Goal: Browse casually: Explore the website without a specific task or goal

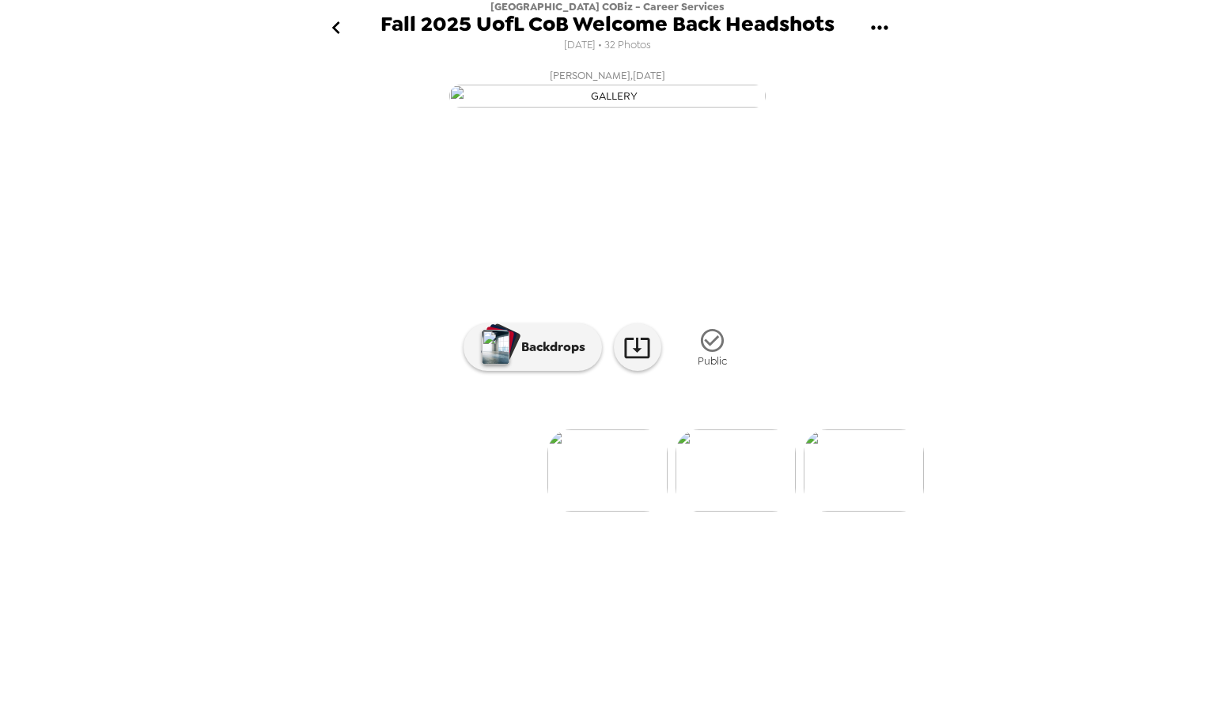
click at [727, 512] on img at bounding box center [736, 471] width 120 height 82
click at [718, 512] on img at bounding box center [736, 471] width 120 height 82
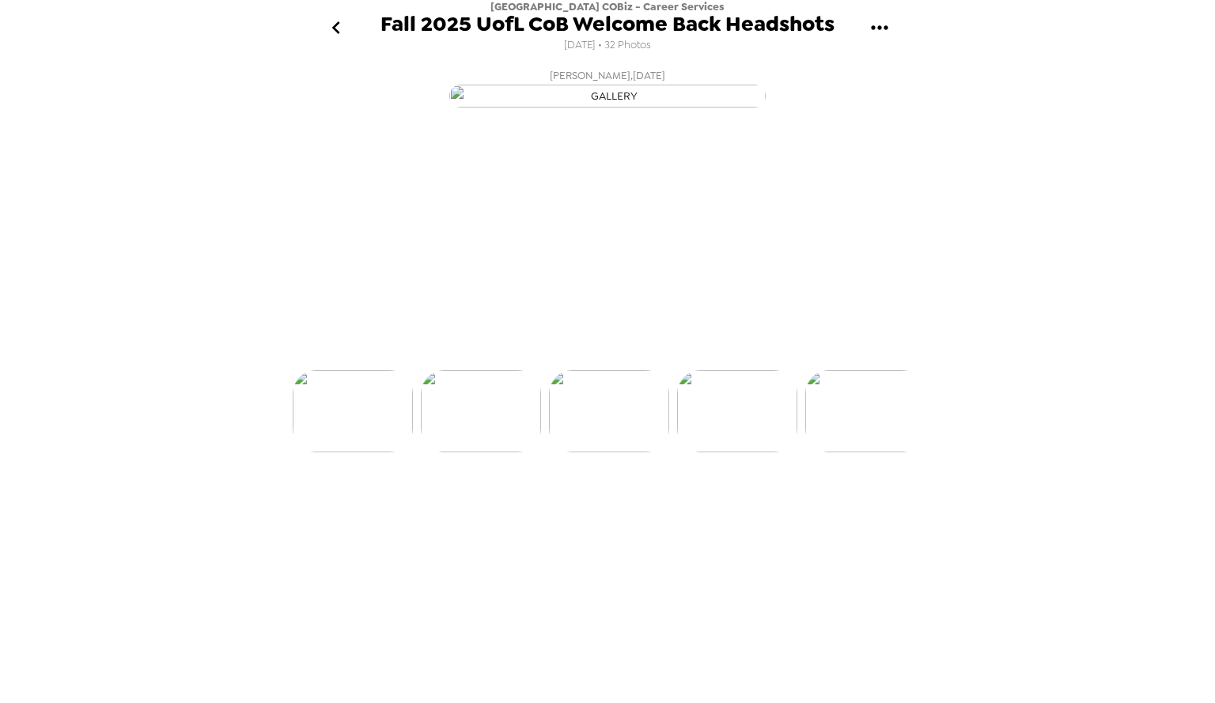
scroll to position [0, 256]
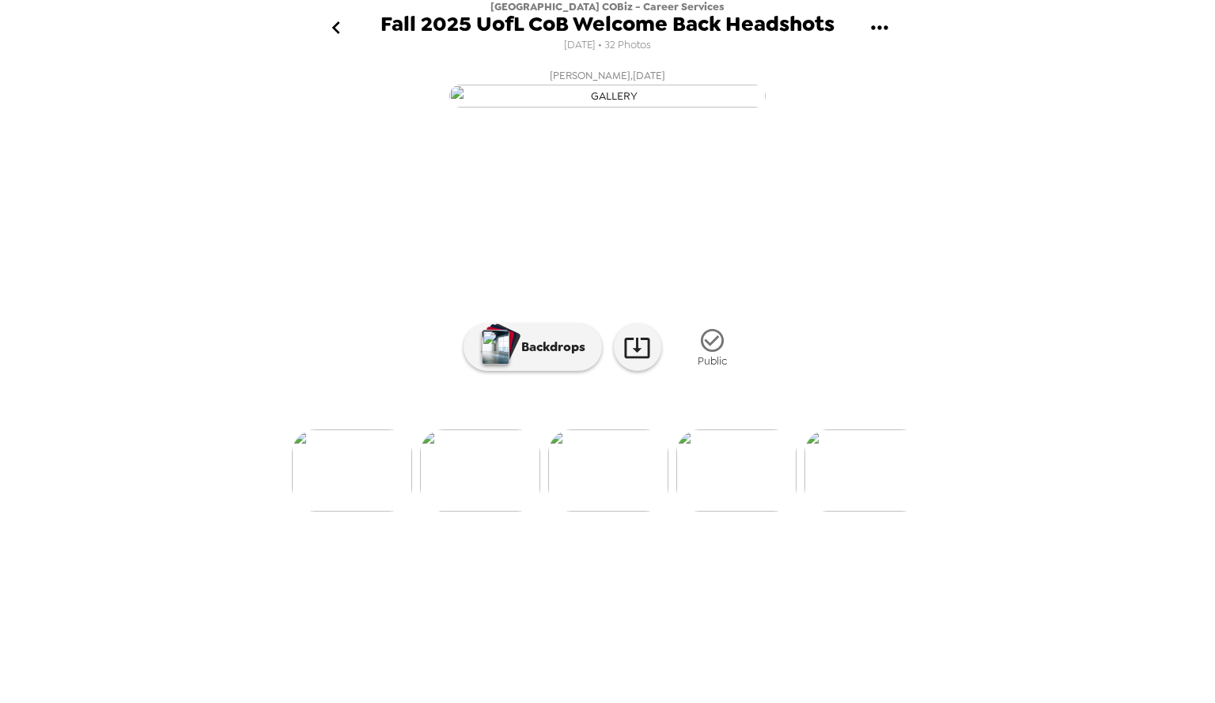
click at [735, 512] on img at bounding box center [737, 471] width 120 height 82
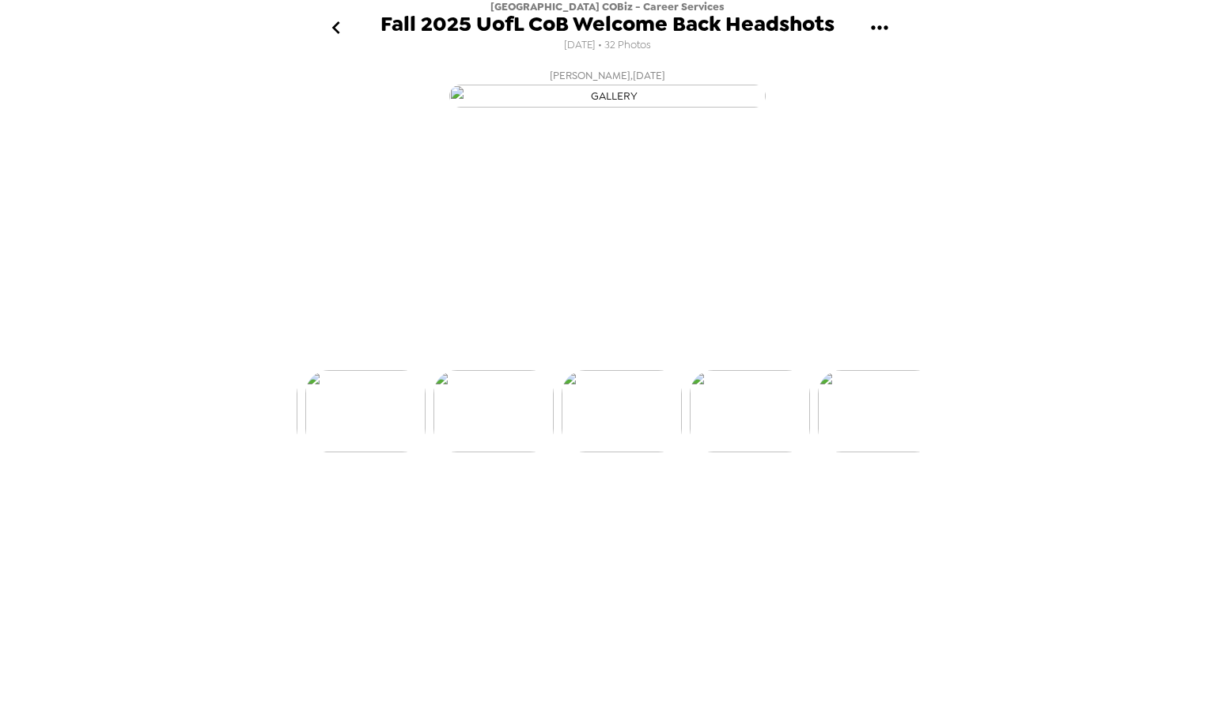
scroll to position [0, 384]
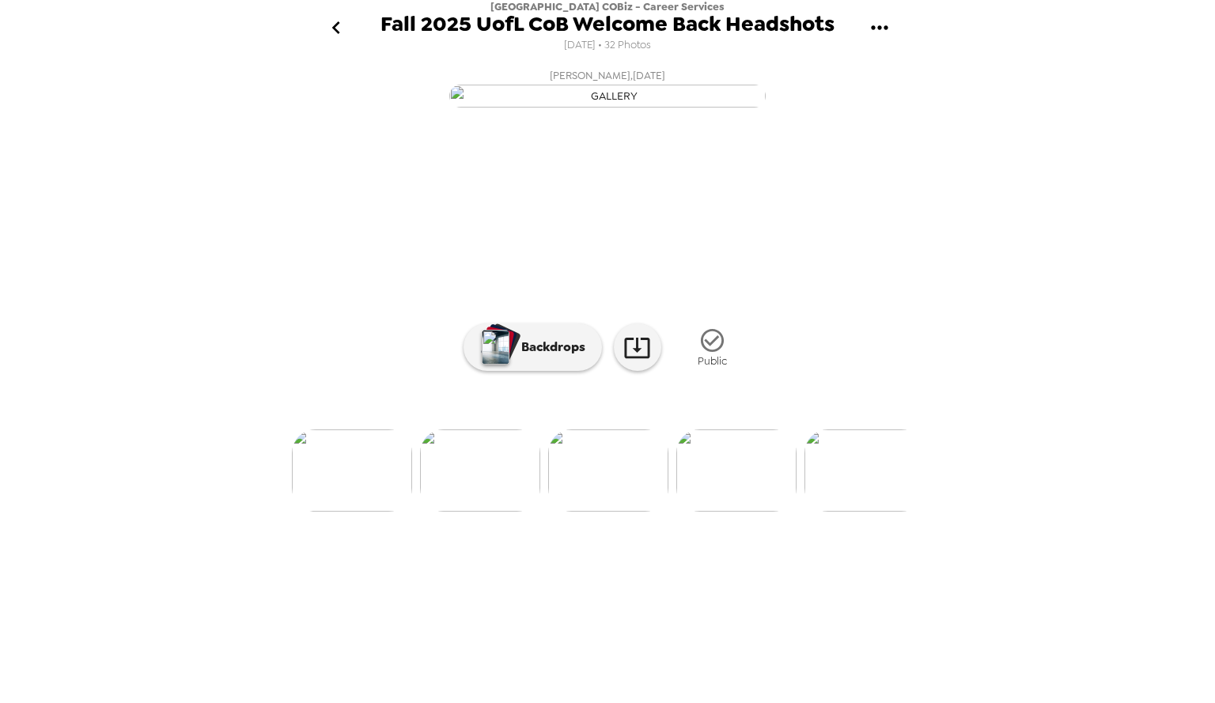
click at [745, 512] on img at bounding box center [737, 471] width 120 height 82
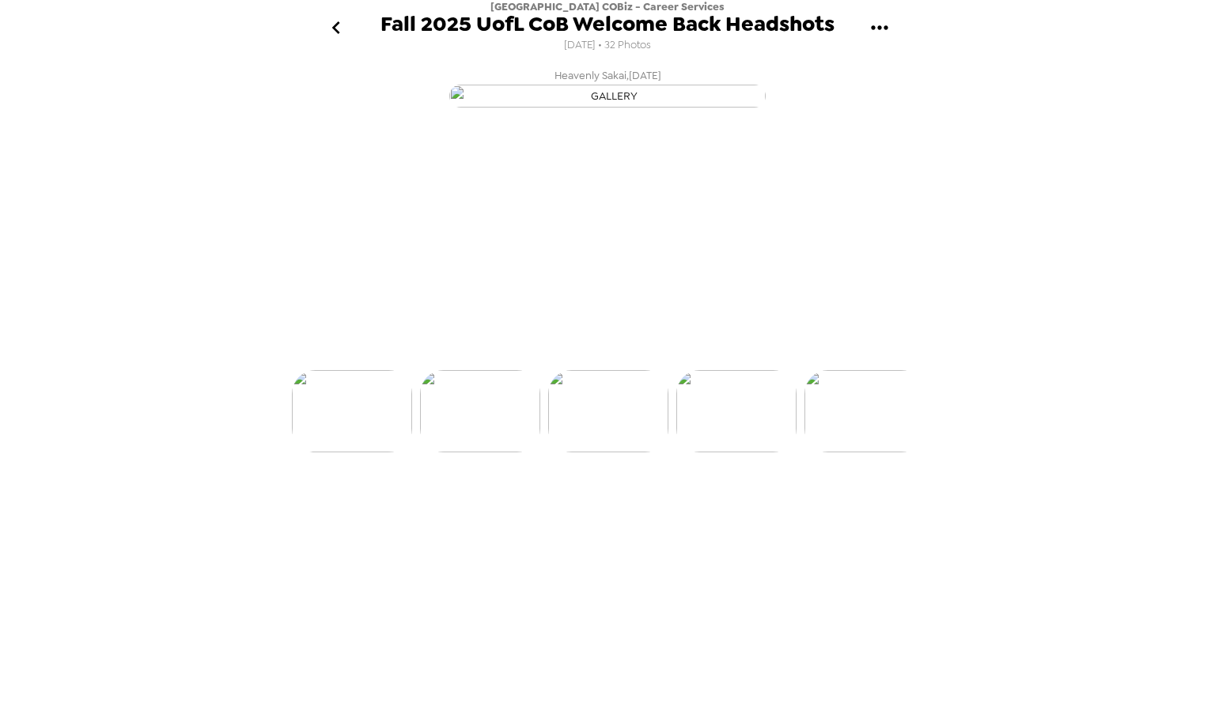
scroll to position [0, 512]
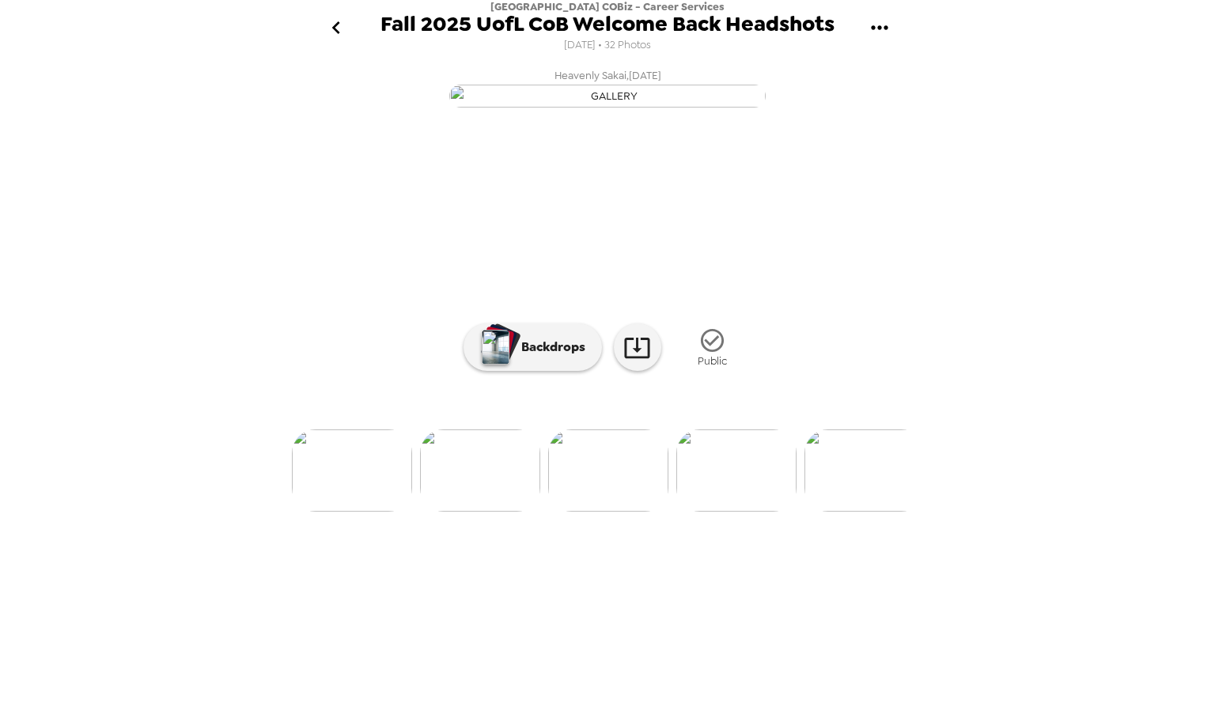
click at [741, 512] on img at bounding box center [737, 471] width 120 height 82
click at [468, 512] on img at bounding box center [459, 471] width 120 height 82
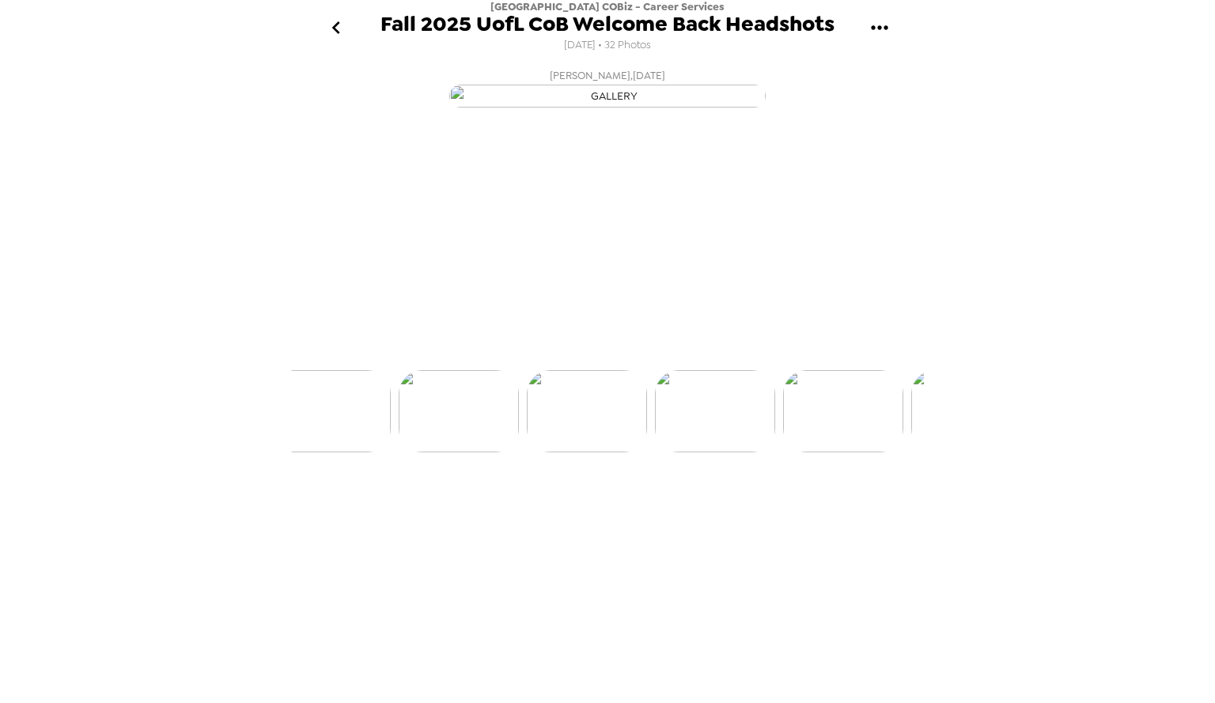
scroll to position [0, 767]
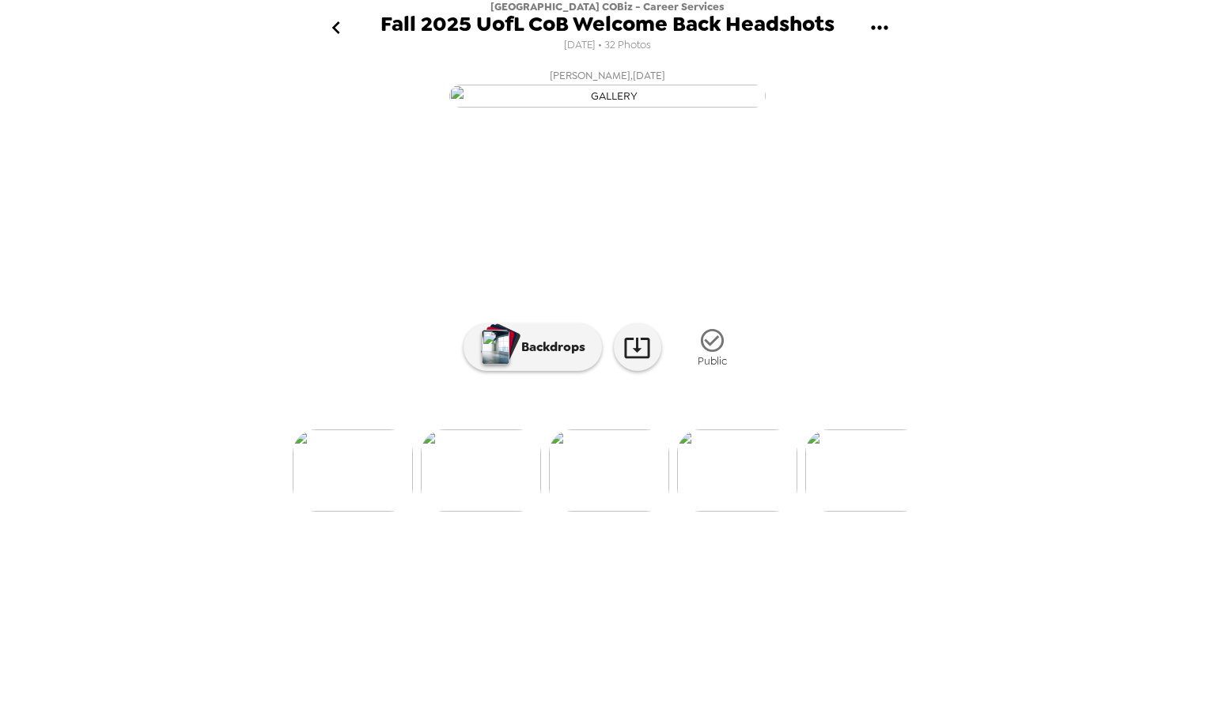
click at [725, 512] on img at bounding box center [737, 471] width 120 height 82
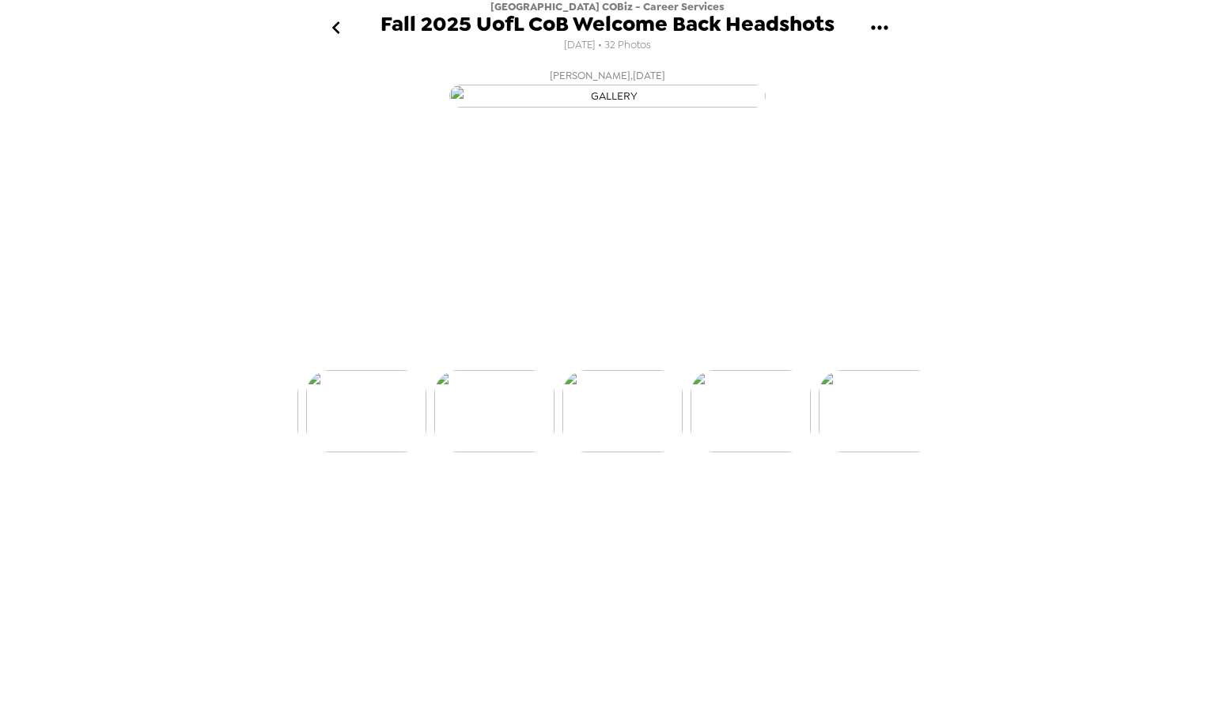
scroll to position [0, 896]
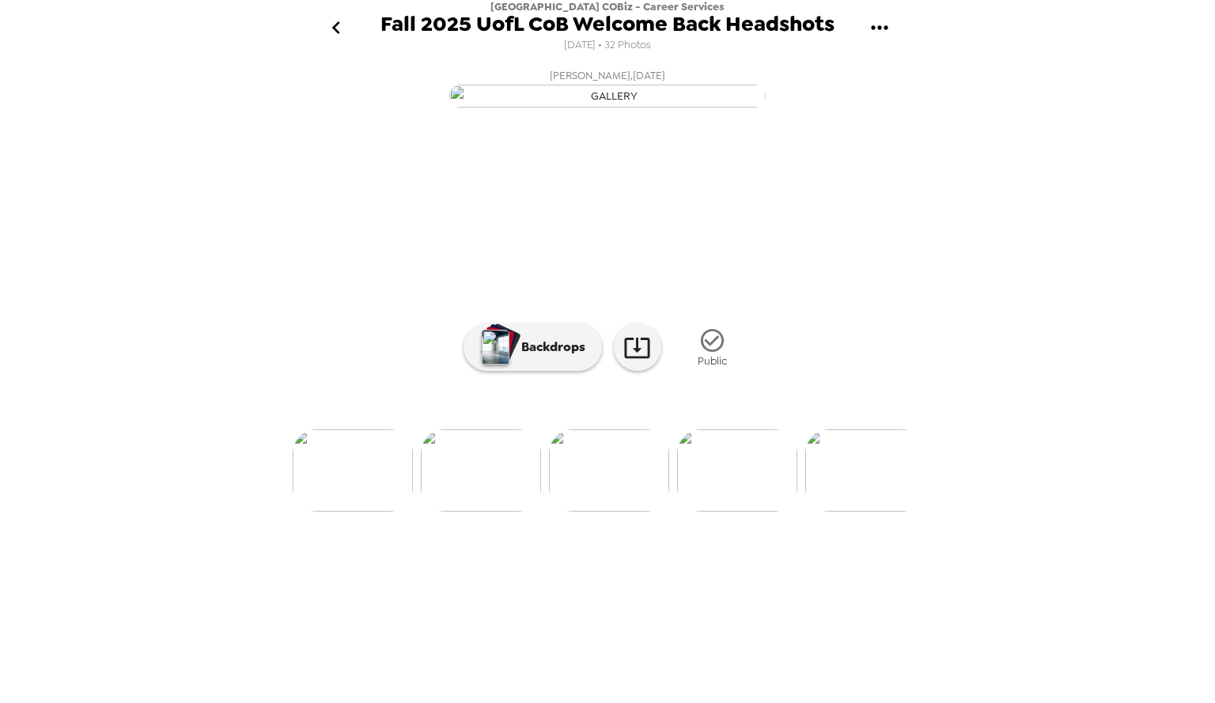
click at [595, 512] on img at bounding box center [609, 471] width 120 height 82
click at [617, 512] on img at bounding box center [608, 471] width 120 height 82
click at [788, 512] on img at bounding box center [777, 471] width 120 height 82
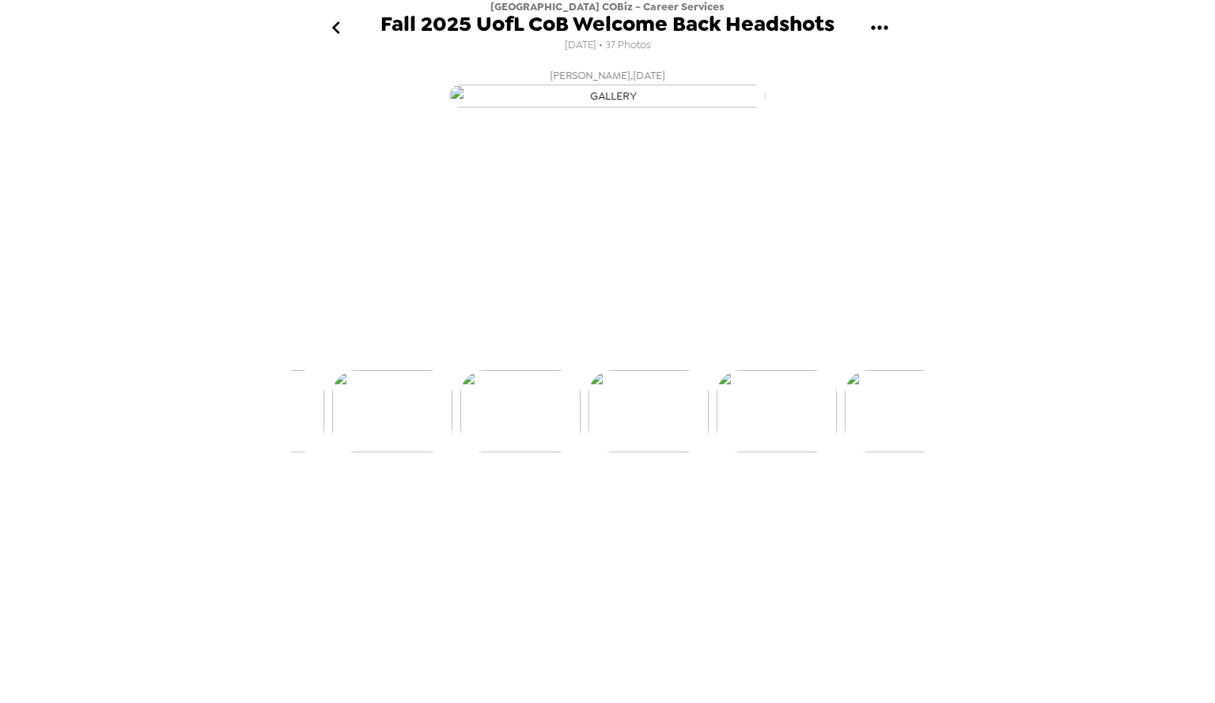
scroll to position [0, 896]
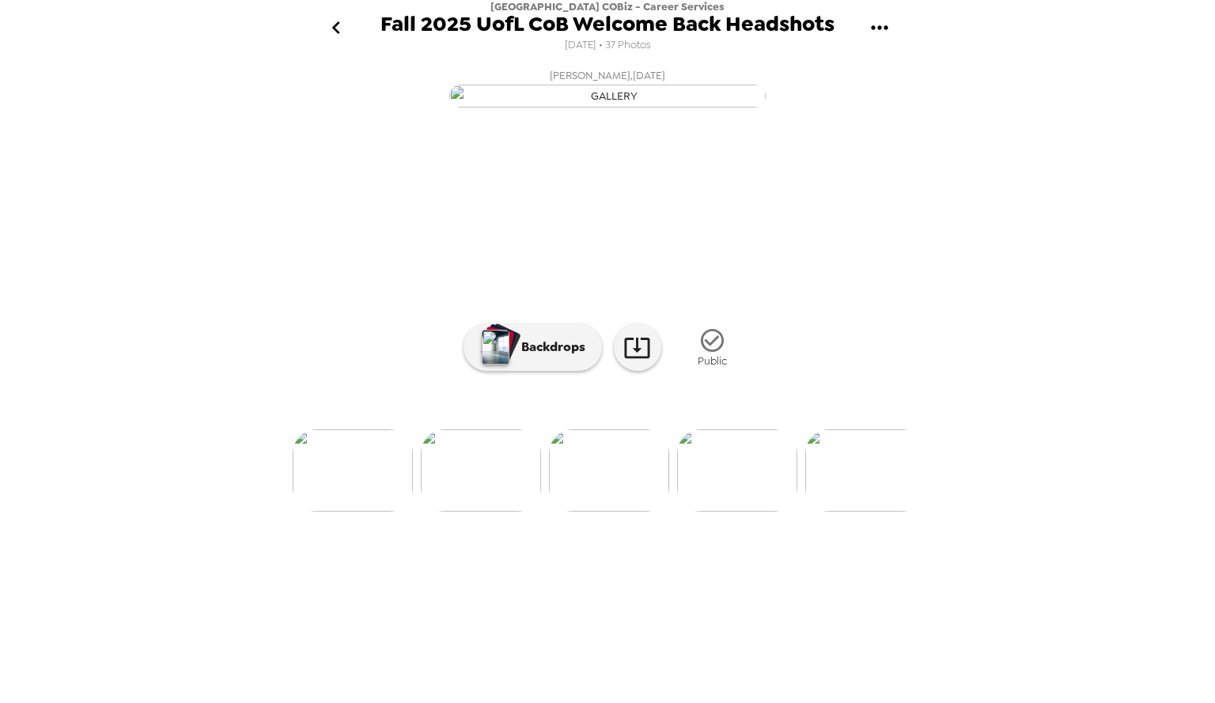
click at [1173, 180] on div "[GEOGRAPHIC_DATA] COBiz - Career Services Fall 2025 UofL CoB Welcome Back Heads…" at bounding box center [607, 351] width 1215 height 703
